Goal: Find specific fact: Find specific fact

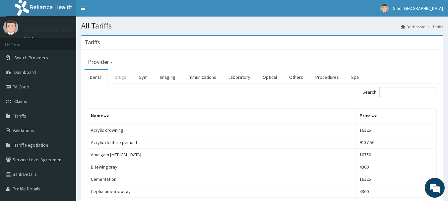
click at [122, 77] on link "Drugs" at bounding box center [120, 77] width 22 height 14
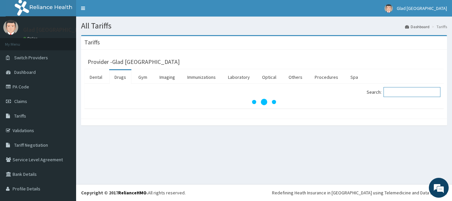
click at [408, 94] on input "Search:" at bounding box center [412, 92] width 57 height 10
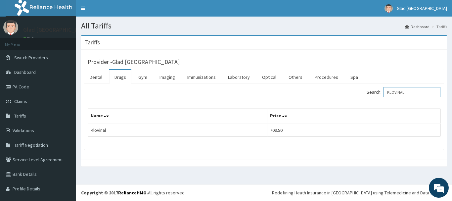
type input "KLOVINAL"
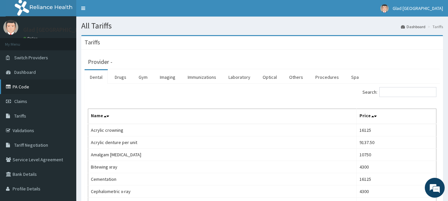
click at [27, 84] on link "PA Code" at bounding box center [38, 86] width 76 height 15
